Goal: Navigation & Orientation: Find specific page/section

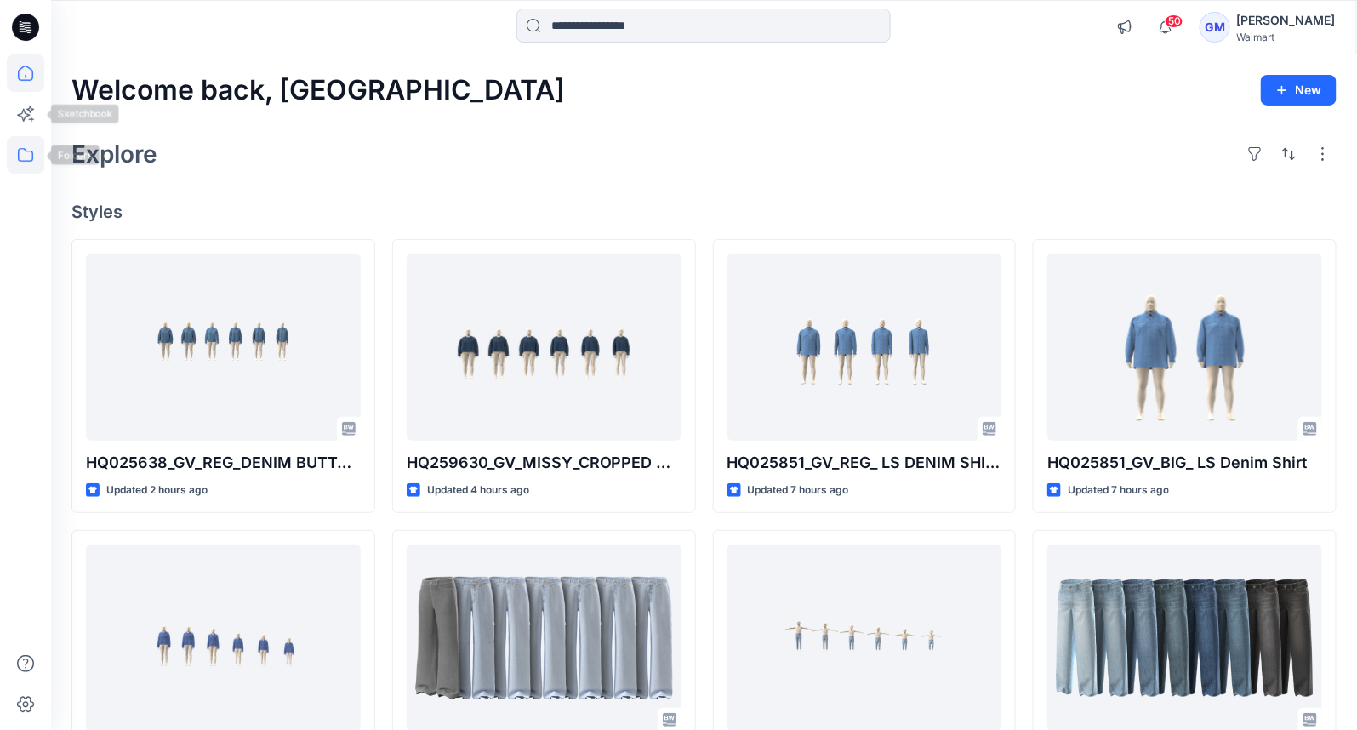
drag, startPoint x: 14, startPoint y: 151, endPoint x: 26, endPoint y: 166, distance: 19.9
click at [14, 151] on icon at bounding box center [25, 154] width 37 height 37
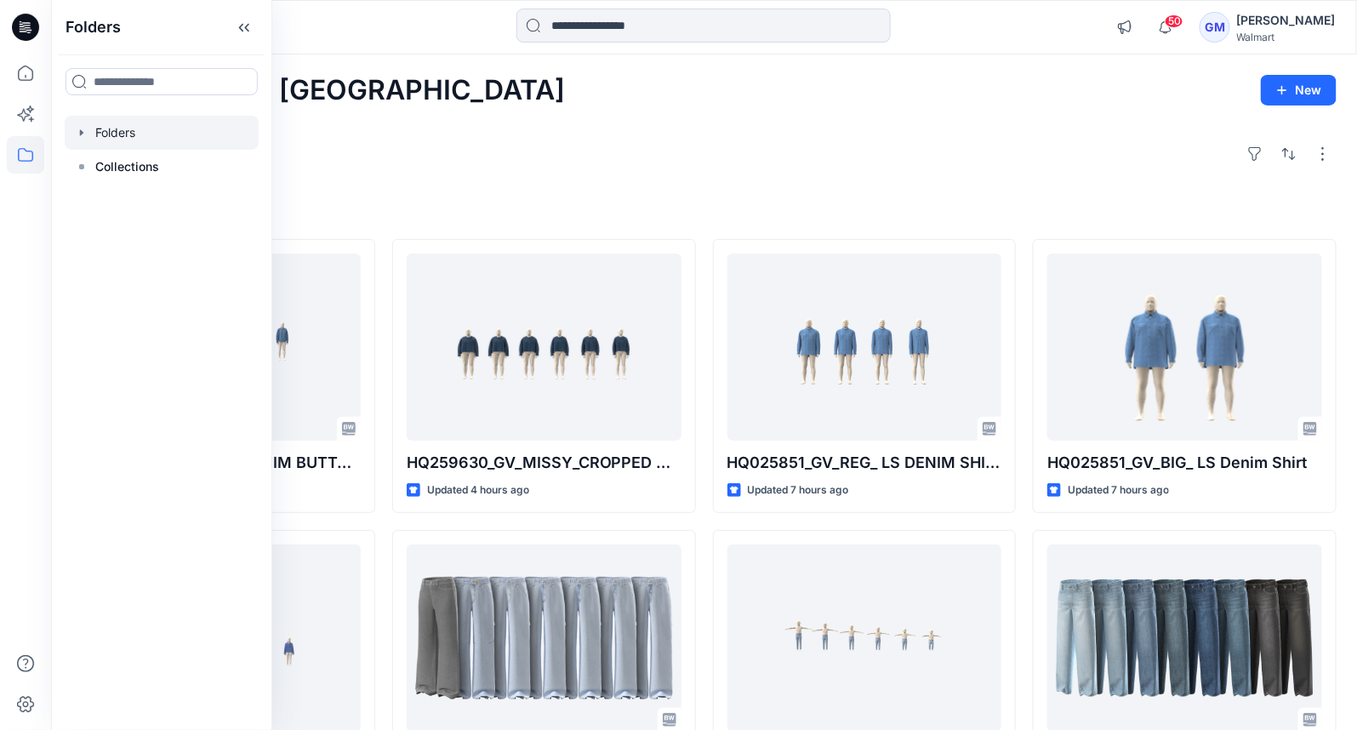
click at [138, 131] on div at bounding box center [162, 133] width 194 height 34
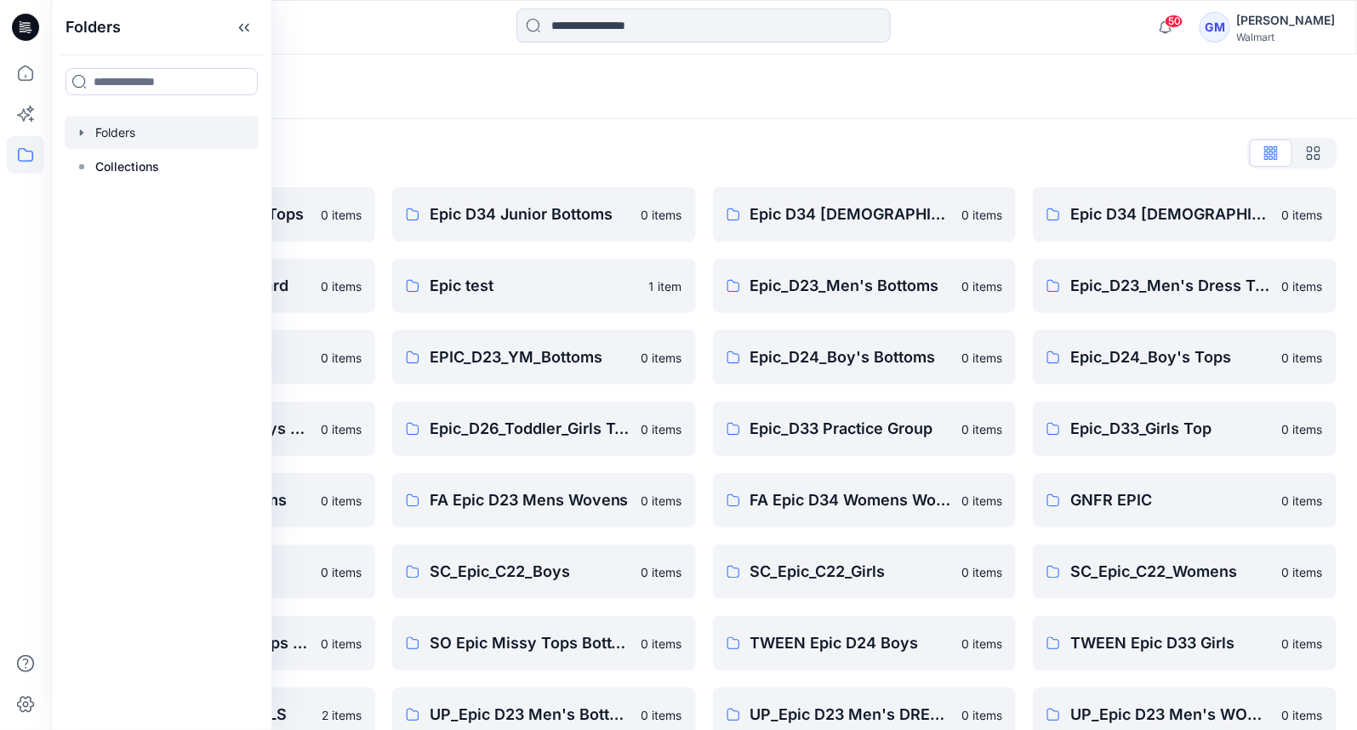
click at [979, 126] on div "Folders List Epic D23 Young Men Tops 0 items Epic NYC practice board 0 items Ep…" at bounding box center [704, 619] width 1306 height 1000
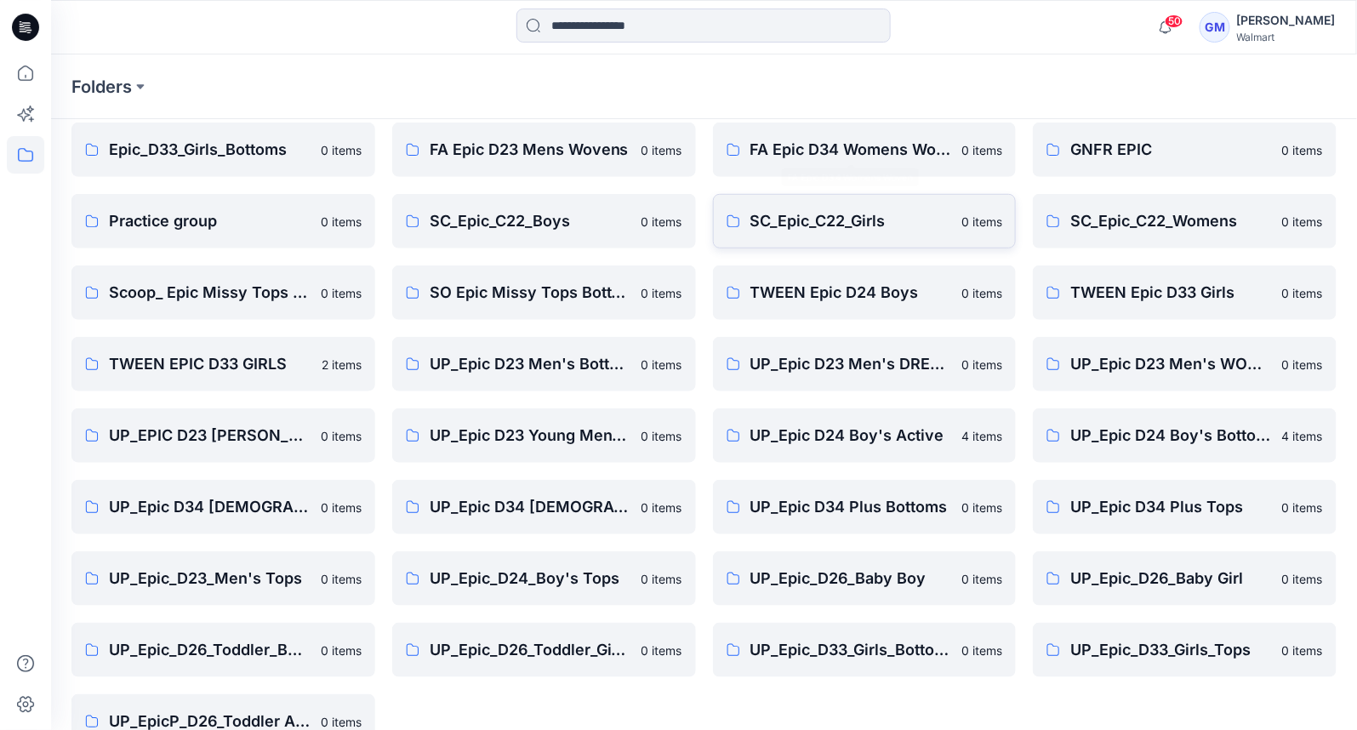
scroll to position [390, 0]
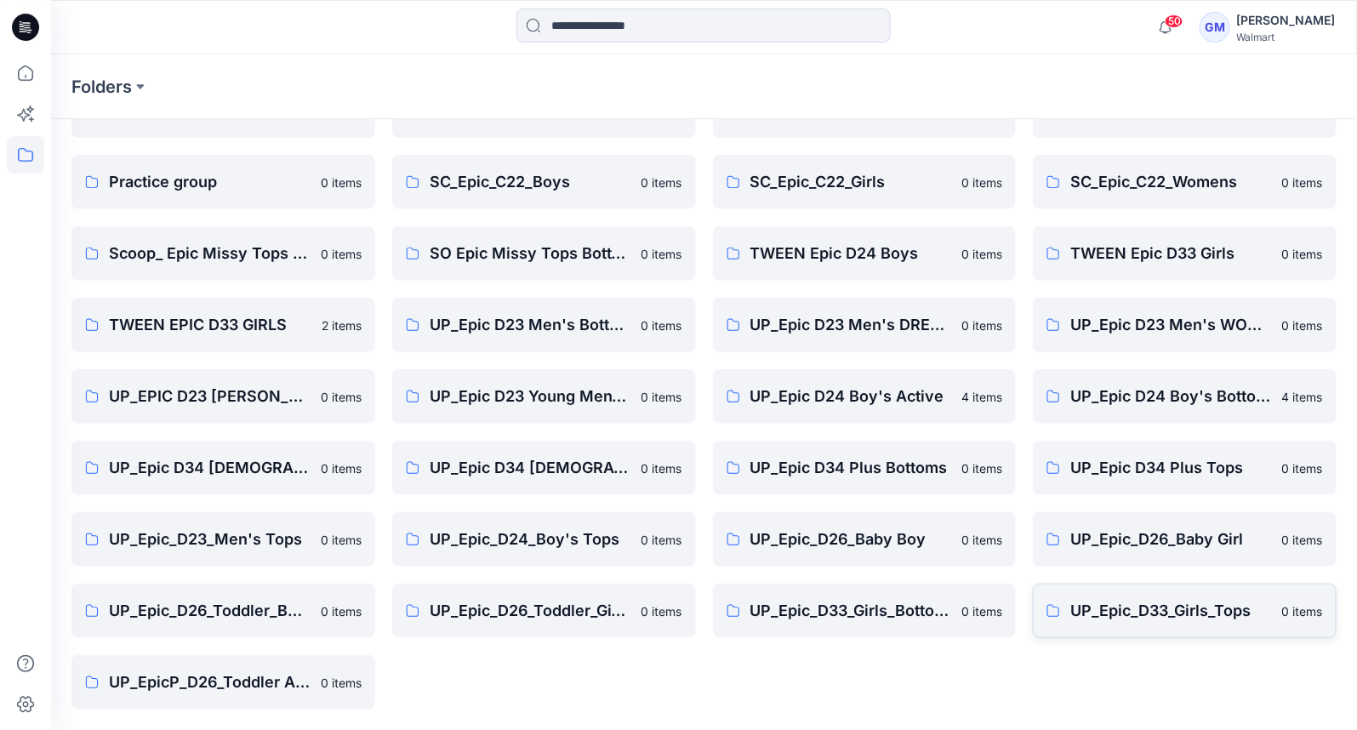
click at [1126, 611] on p "UP_Epic_D33_Girls_Tops" at bounding box center [1171, 611] width 202 height 24
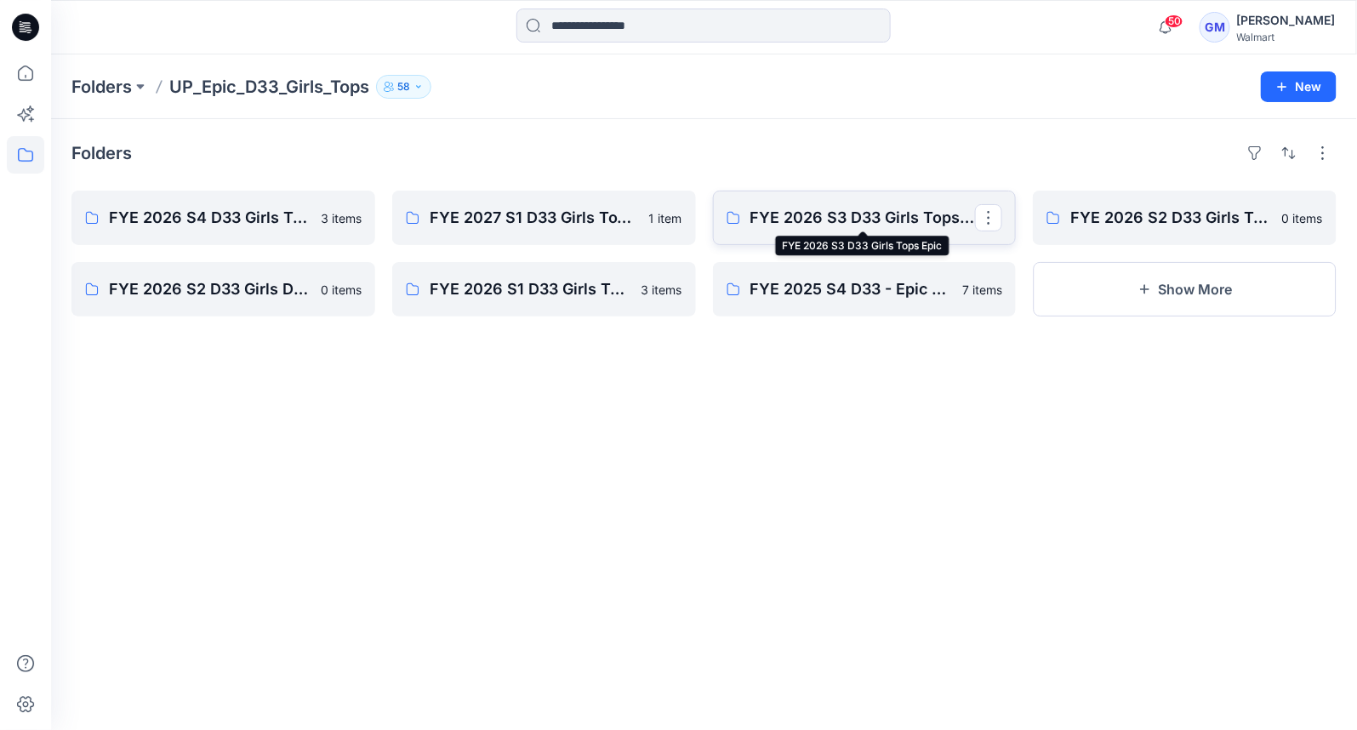
click at [866, 214] on p "FYE 2026 S3 D33 Girls Tops Epic" at bounding box center [862, 218] width 225 height 24
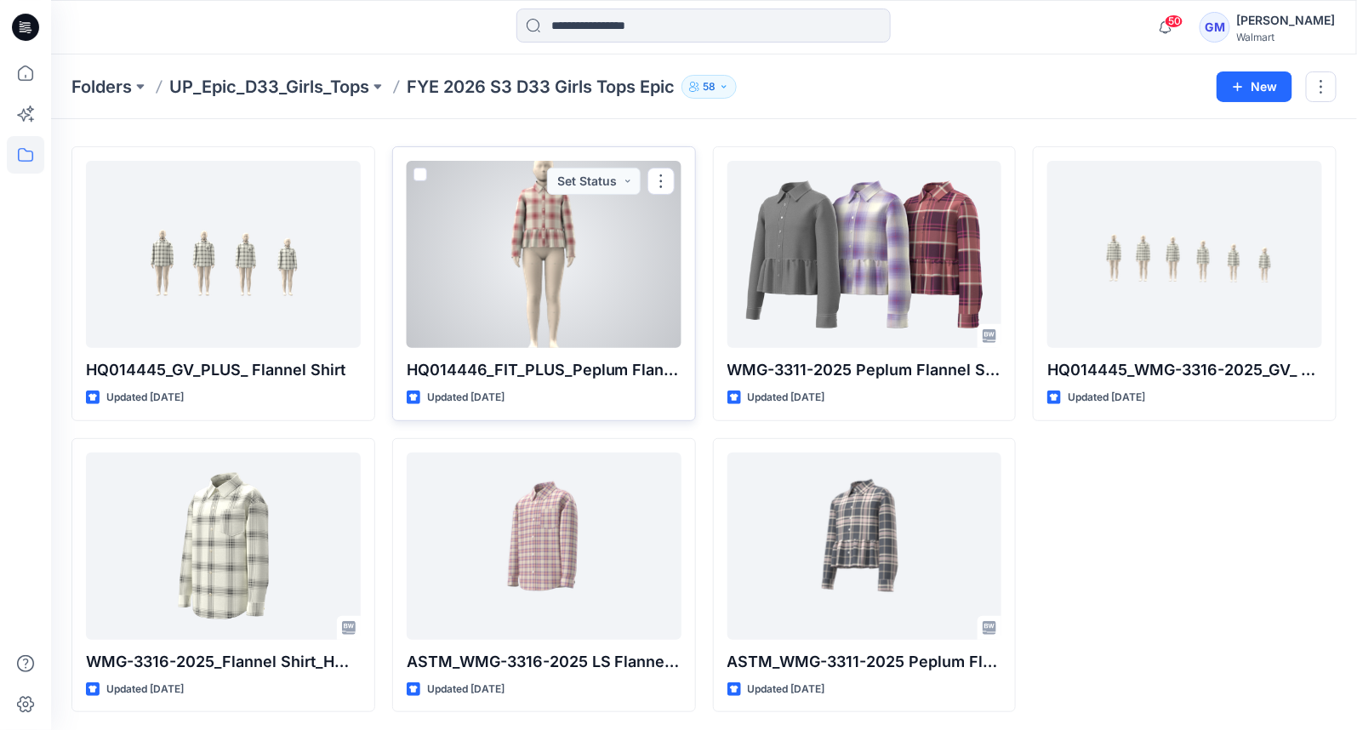
scroll to position [18, 0]
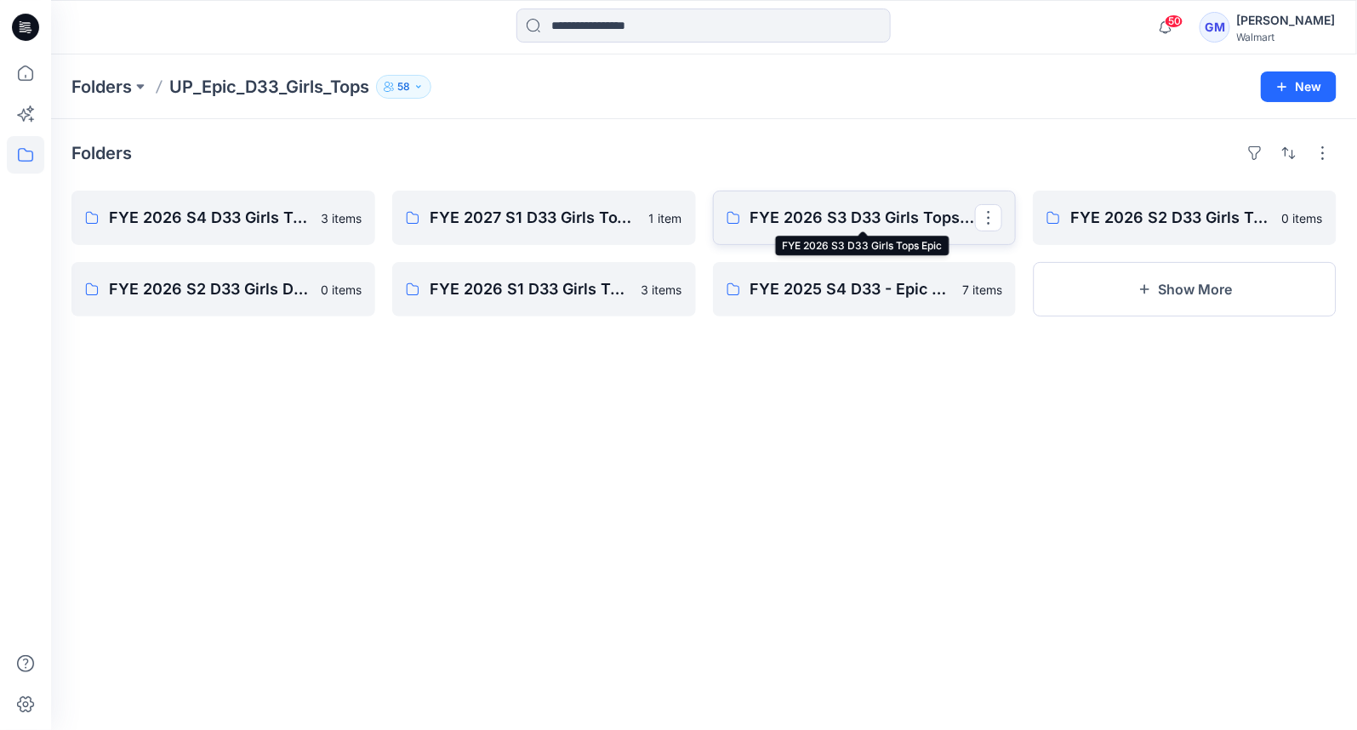
click at [760, 213] on p "FYE 2026 S3 D33 Girls Tops Epic" at bounding box center [862, 218] width 225 height 24
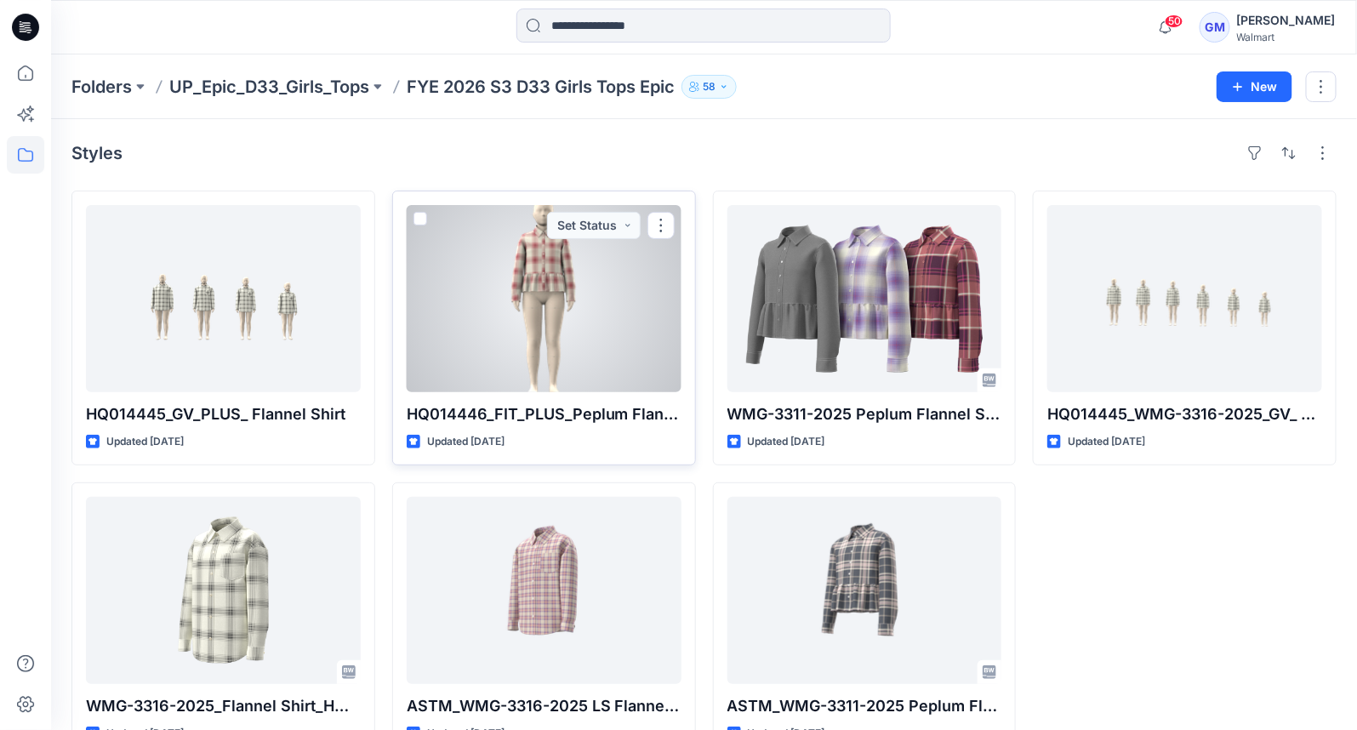
scroll to position [44, 0]
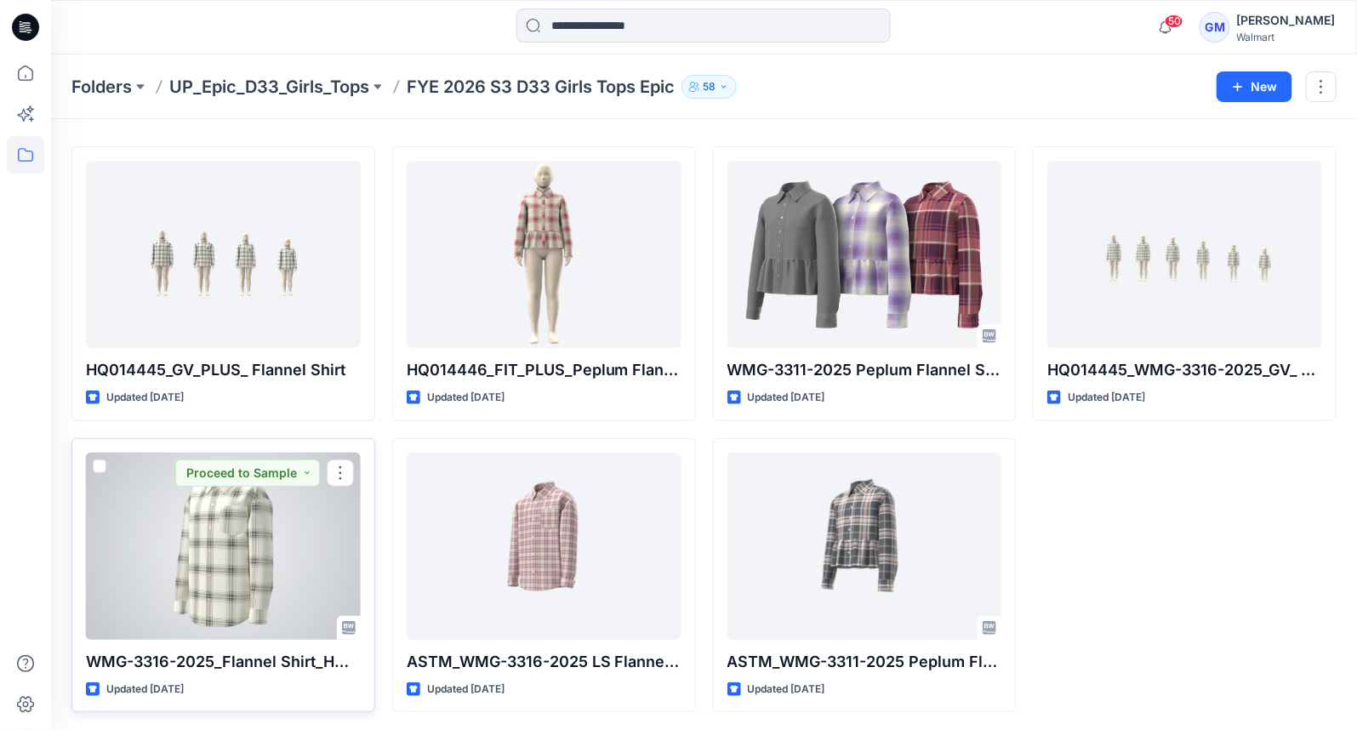
click at [288, 578] on div at bounding box center [223, 546] width 275 height 187
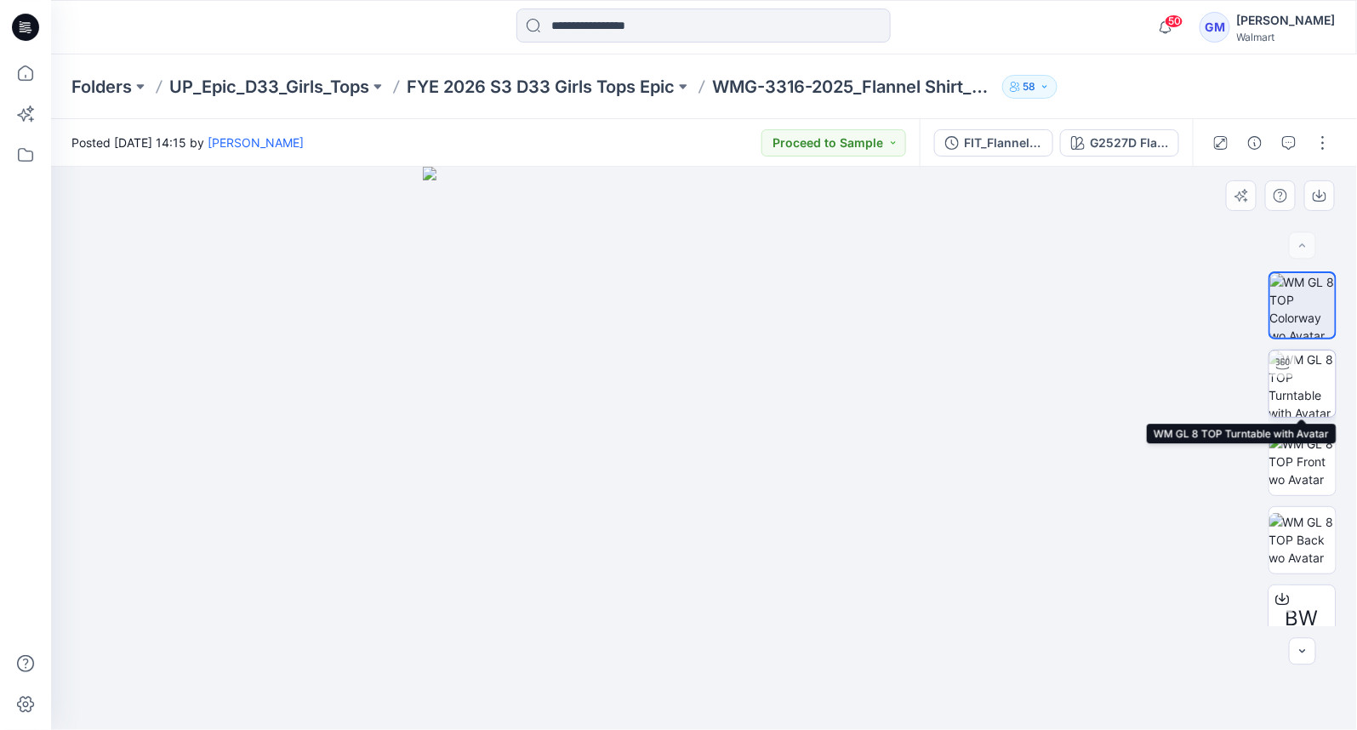
click at [1306, 379] on img at bounding box center [1302, 383] width 66 height 66
